Goal: Find contact information: Find contact information

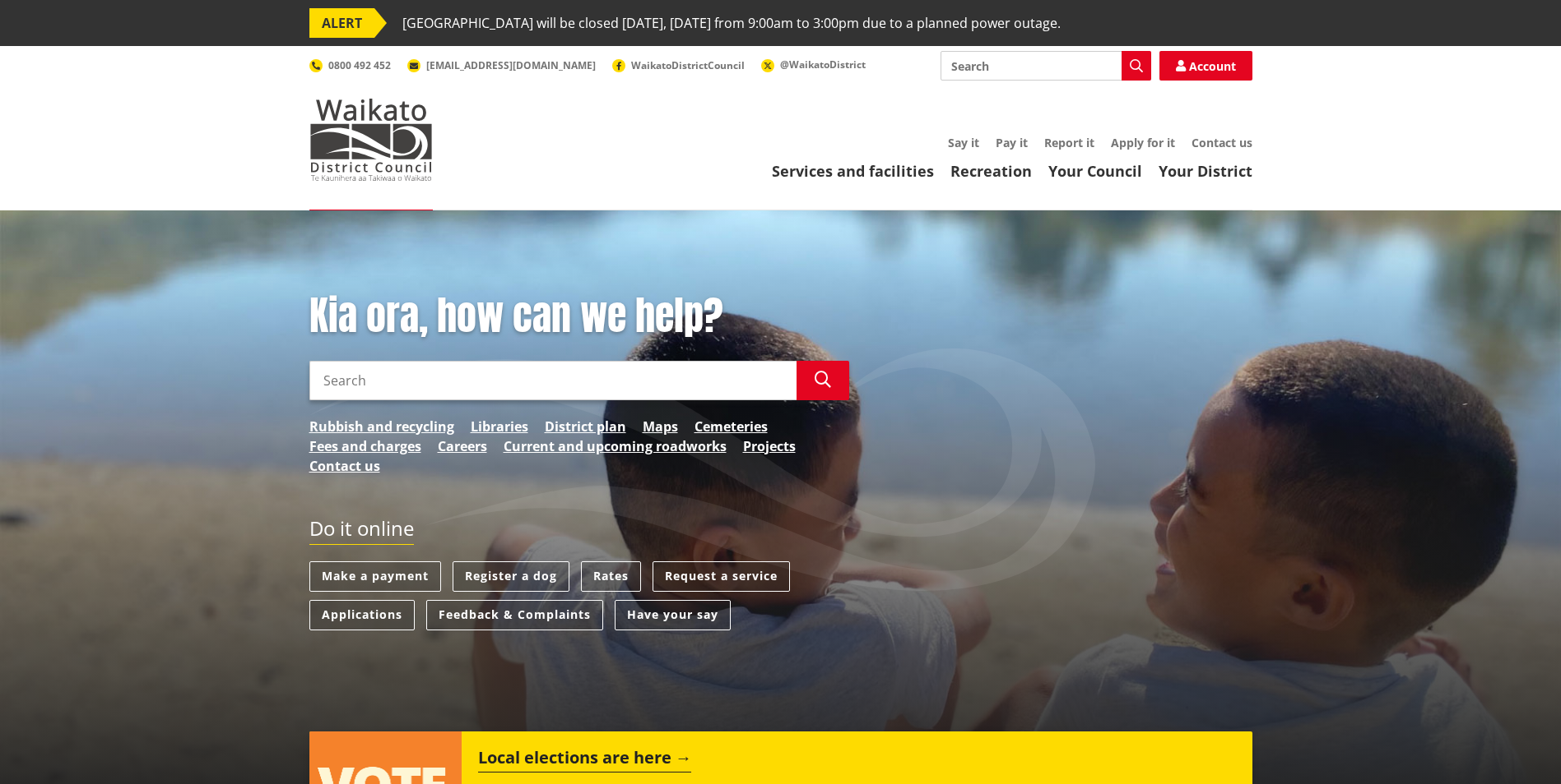
drag, startPoint x: 1205, startPoint y: 139, endPoint x: 1265, endPoint y: 192, distance: 80.1
click at [1205, 140] on link "Contact us" at bounding box center [1222, 142] width 61 height 16
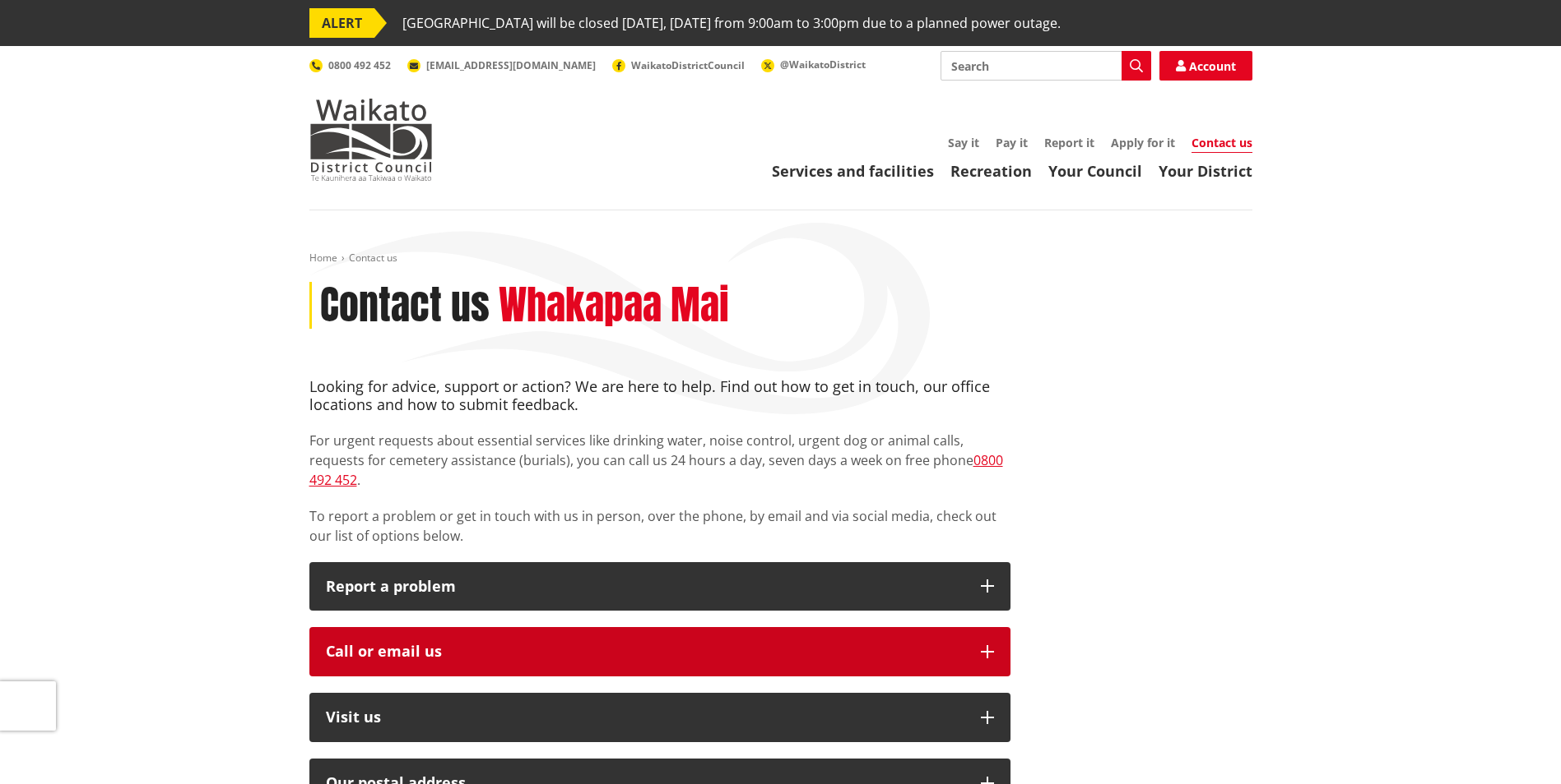
click at [989, 645] on icon "button" at bounding box center [986, 651] width 13 height 13
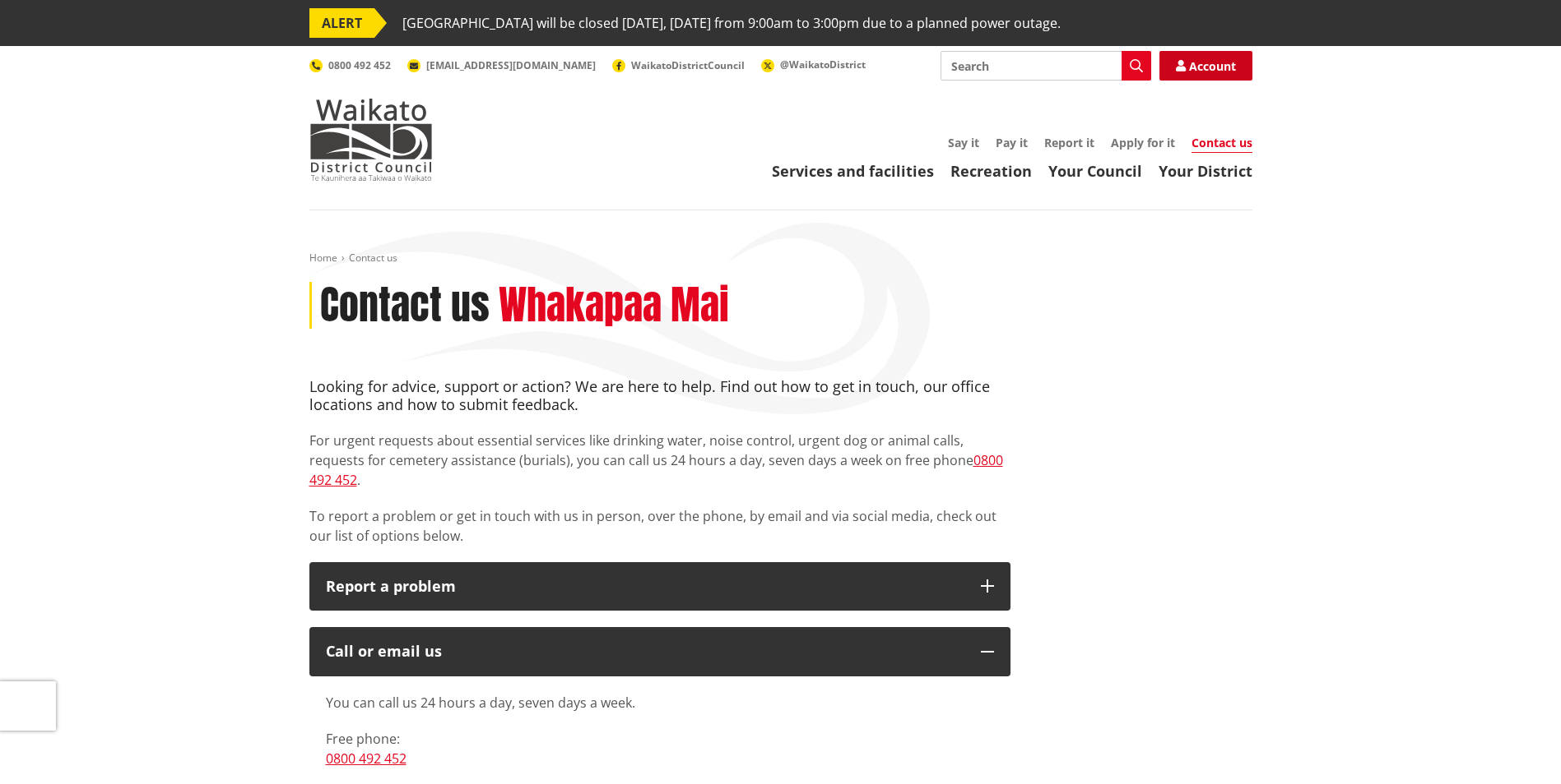
click at [1199, 62] on link "Account" at bounding box center [1205, 66] width 93 height 30
